Goal: Find specific page/section: Find specific page/section

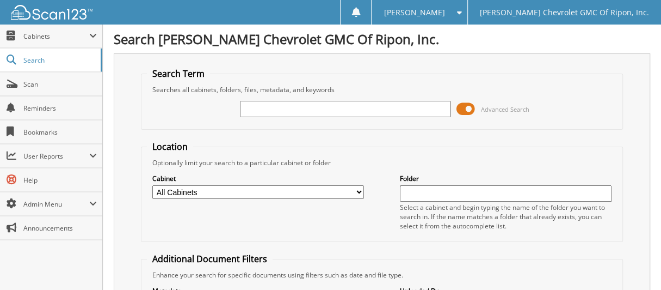
click at [312, 110] on input "text" at bounding box center [346, 109] width 212 height 16
type input "104674"
click at [464, 106] on span at bounding box center [466, 109] width 19 height 16
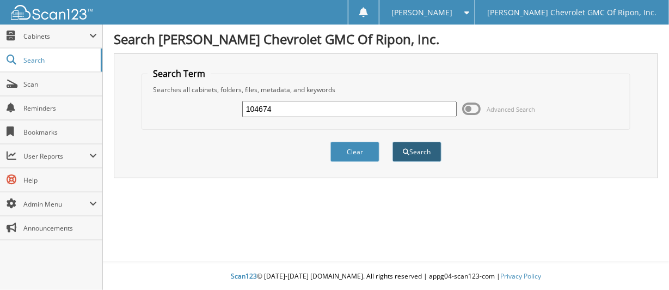
click at [426, 147] on button "Search" at bounding box center [416, 152] width 49 height 20
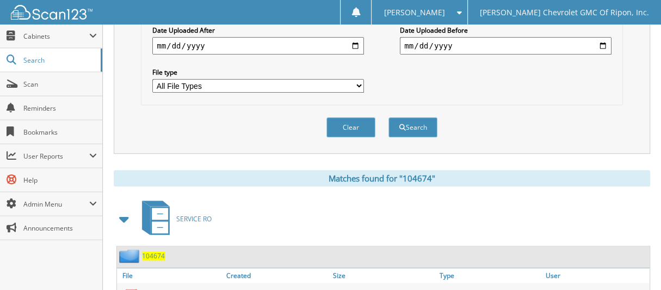
scroll to position [327, 0]
click at [154, 250] on span "104674" at bounding box center [153, 254] width 23 height 9
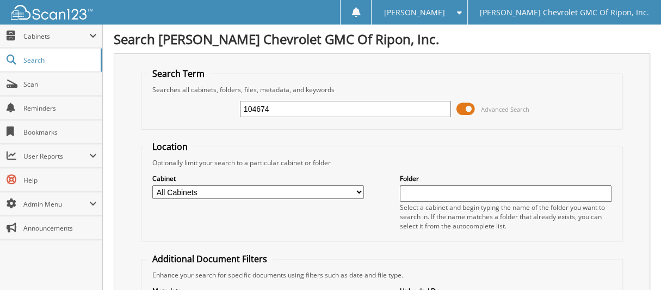
drag, startPoint x: 280, startPoint y: 104, endPoint x: 153, endPoint y: 128, distance: 128.5
click at [153, 128] on fieldset "Search Term Searches all cabinets, folders, files, metadata, and keywords 10467…" at bounding box center [382, 98] width 482 height 62
type input "105534"
click at [470, 105] on span at bounding box center [466, 109] width 19 height 16
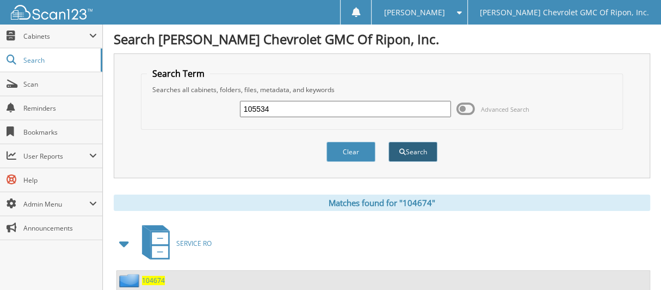
click at [422, 150] on button "Search" at bounding box center [413, 152] width 49 height 20
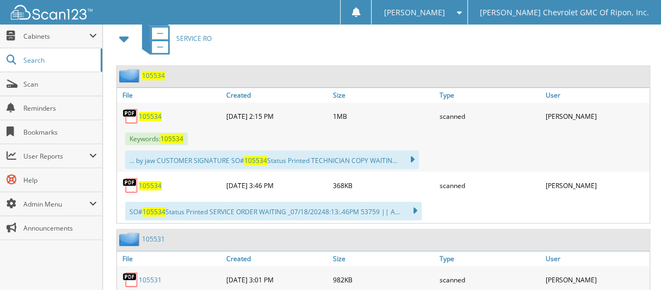
scroll to position [489, 0]
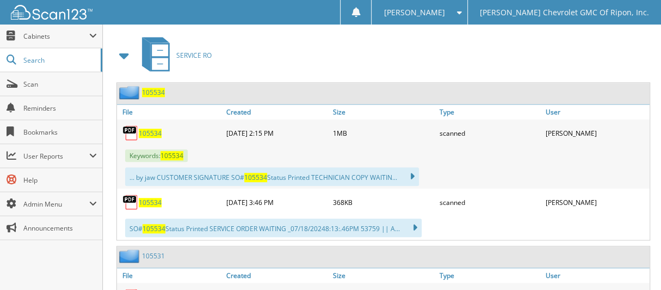
click at [157, 128] on span "105534" at bounding box center [150, 132] width 23 height 9
